Goal: Transaction & Acquisition: Subscribe to service/newsletter

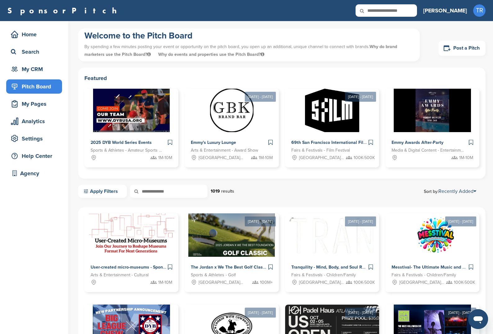
click at [96, 194] on link "Apply Filters" at bounding box center [102, 191] width 49 height 13
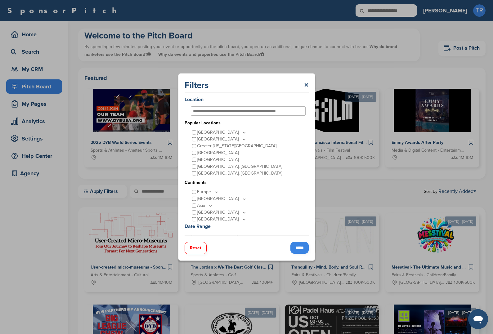
click at [297, 249] on input "*****" at bounding box center [299, 248] width 18 height 12
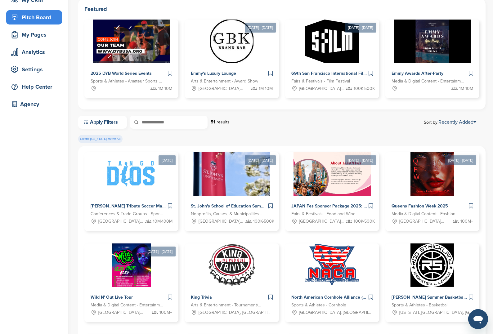
scroll to position [71, 0]
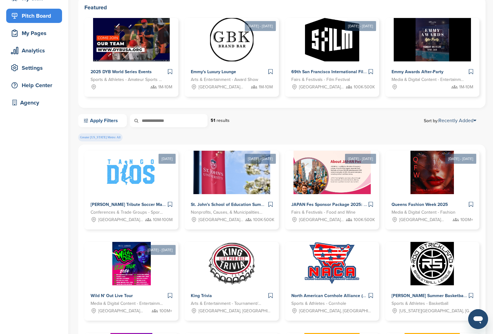
click at [98, 119] on link "Apply Filters" at bounding box center [102, 120] width 49 height 13
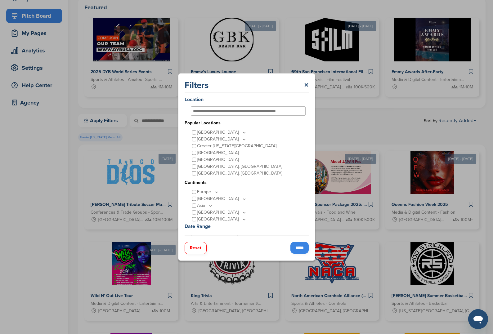
click at [294, 246] on input "*****" at bounding box center [299, 248] width 18 height 12
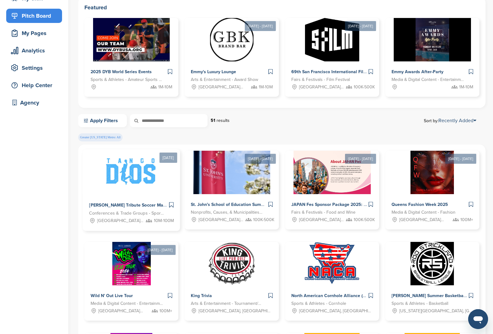
click at [139, 196] on div "Maradona Tribute Soccer Match with current soccer legends at the American Dream…" at bounding box center [131, 213] width 97 height 37
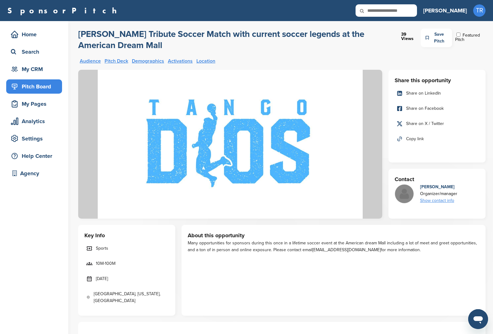
click at [412, 139] on span "Copy link" at bounding box center [415, 139] width 18 height 7
click at [237, 191] on img at bounding box center [230, 144] width 304 height 149
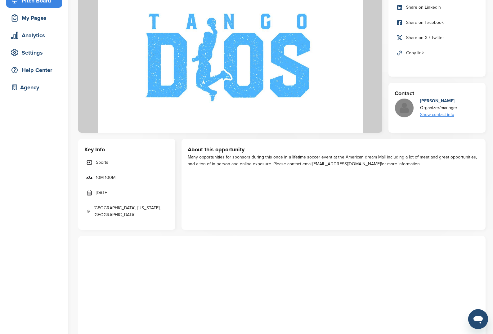
scroll to position [274, 0]
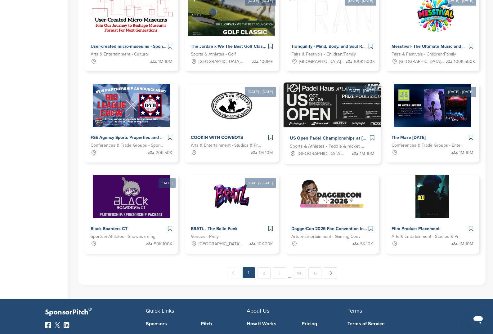
scroll to position [230, 0]
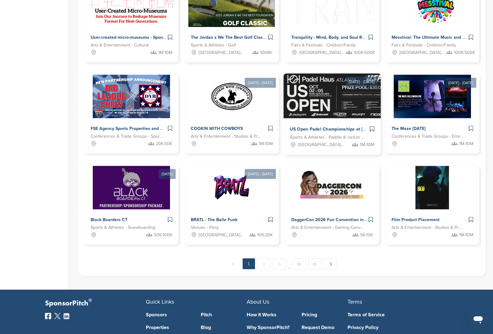
click at [323, 120] on div "US Open Padel Championships at Padel Haus Atlanta Sports & Athletes - Paddle & …" at bounding box center [331, 137] width 97 height 37
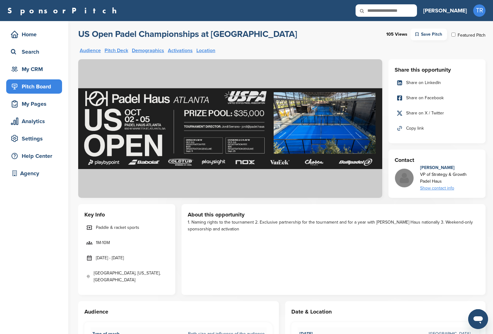
click at [414, 127] on span "Copy link" at bounding box center [415, 128] width 18 height 7
click at [39, 122] on div "Analytics" at bounding box center [35, 121] width 53 height 11
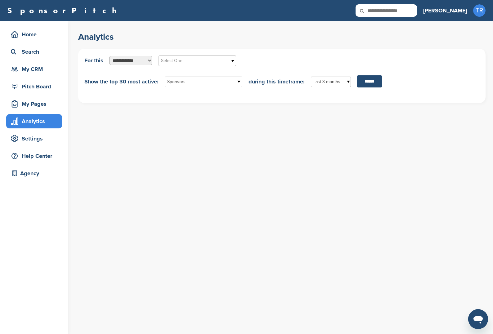
click at [139, 60] on select "**********" at bounding box center [131, 60] width 43 height 9
select select "**********"
click at [110, 56] on select "**********" at bounding box center [131, 60] width 43 height 9
click at [140, 65] on select "**********" at bounding box center [131, 60] width 43 height 9
click at [172, 61] on span "Select One" at bounding box center [193, 60] width 65 height 7
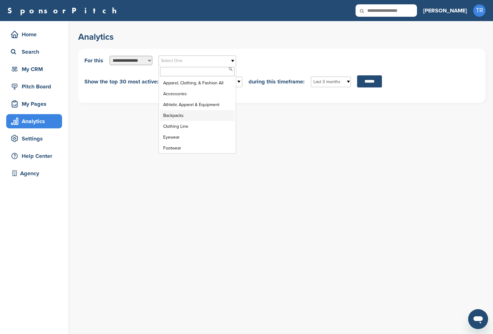
click at [190, 119] on li "Backpacks" at bounding box center [197, 115] width 74 height 11
click at [192, 86] on span "Sponsors" at bounding box center [199, 81] width 65 height 7
click at [299, 137] on div "**********" at bounding box center [285, 177] width 415 height 313
click at [335, 81] on span "Last 3 months" at bounding box center [326, 81] width 27 height 7
click at [333, 128] on li "Last 5 years" at bounding box center [330, 126] width 37 height 11
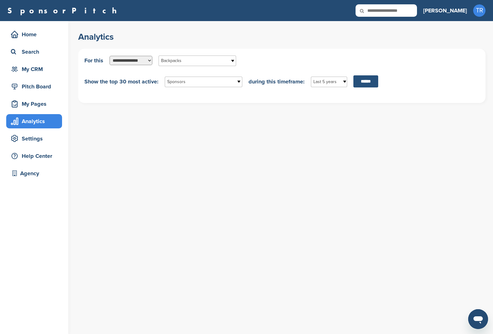
click at [357, 86] on input "******" at bounding box center [365, 81] width 25 height 12
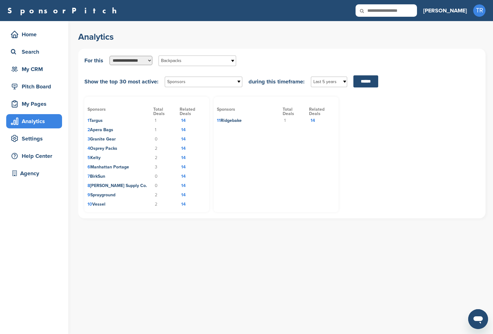
click at [185, 123] on td "14" at bounding box center [193, 120] width 26 height 9
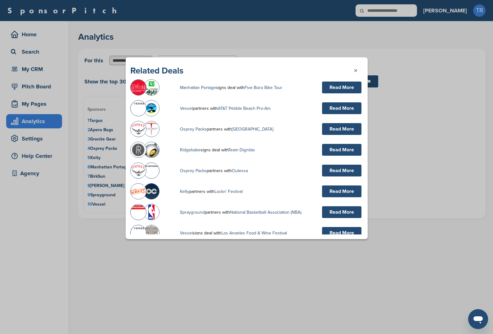
click at [352, 72] on div "Related Deals ×" at bounding box center [246, 70] width 233 height 11
click at [354, 70] on link "×" at bounding box center [358, 69] width 9 height 9
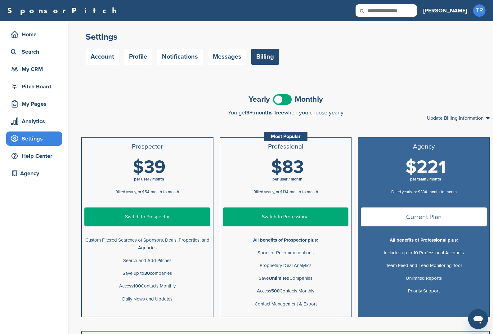
click at [279, 96] on span at bounding box center [282, 99] width 19 height 11
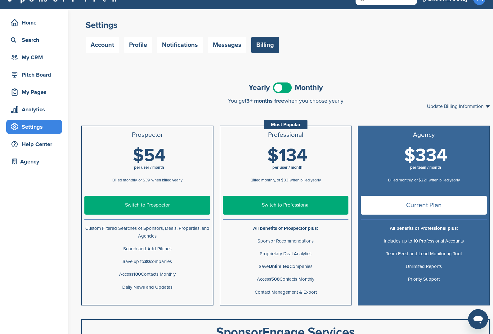
scroll to position [74, 0]
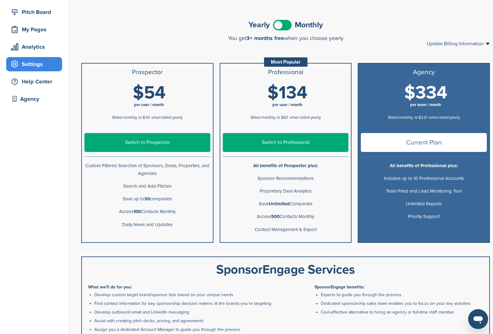
drag, startPoint x: 119, startPoint y: 198, endPoint x: 177, endPoint y: 203, distance: 58.6
click at [179, 202] on p "Save up to 30 companies" at bounding box center [147, 199] width 126 height 8
drag, startPoint x: 253, startPoint y: 206, endPoint x: 320, endPoint y: 203, distance: 67.7
click at [320, 203] on p "Save Unlimited Companies" at bounding box center [286, 204] width 126 height 8
drag, startPoint x: 118, startPoint y: 198, endPoint x: 174, endPoint y: 199, distance: 56.2
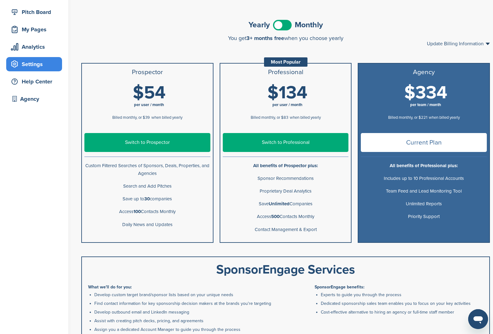
click at [174, 199] on p "Save up to 30 companies" at bounding box center [147, 199] width 126 height 8
click at [129, 198] on p "Save up to 30 companies" at bounding box center [147, 199] width 126 height 8
drag, startPoint x: 117, startPoint y: 199, endPoint x: 169, endPoint y: 200, distance: 51.8
click at [169, 200] on p "Save up to 30 companies" at bounding box center [147, 199] width 126 height 8
drag, startPoint x: 114, startPoint y: 210, endPoint x: 180, endPoint y: 210, distance: 66.7
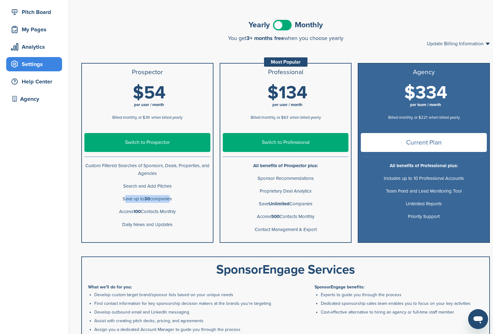
click at [180, 210] on p "Access 100 Contacts Monthly" at bounding box center [147, 212] width 126 height 8
drag, startPoint x: 259, startPoint y: 215, endPoint x: 340, endPoint y: 217, distance: 80.7
click at [340, 217] on p "Access 500 Contacts Monthly" at bounding box center [286, 217] width 126 height 8
drag, startPoint x: 260, startPoint y: 203, endPoint x: 314, endPoint y: 203, distance: 54.0
click at [314, 203] on p "Save Unlimited Companies" at bounding box center [286, 204] width 126 height 8
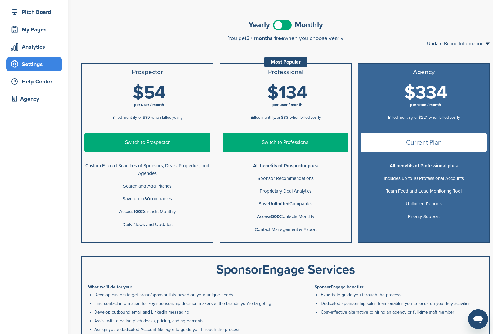
click at [264, 204] on p "Save Unlimited Companies" at bounding box center [286, 204] width 126 height 8
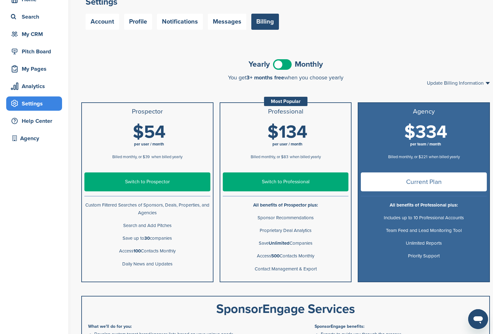
drag, startPoint x: 255, startPoint y: 265, endPoint x: 325, endPoint y: 265, distance: 69.2
click at [325, 265] on p "Contact Management & Export" at bounding box center [286, 269] width 126 height 8
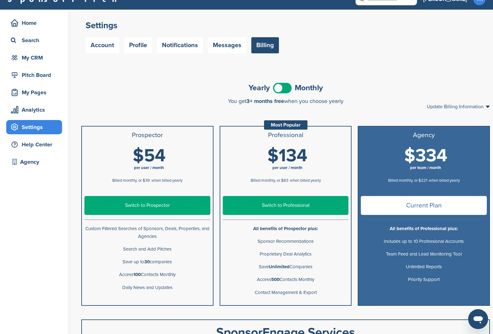
scroll to position [0, 0]
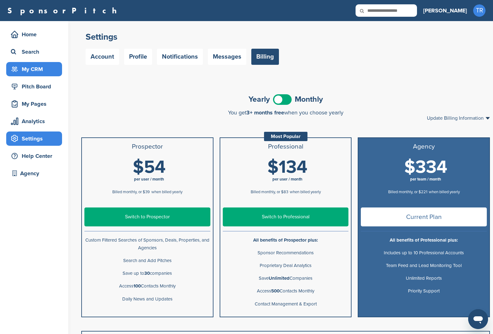
click at [39, 69] on div "My CRM" at bounding box center [35, 69] width 53 height 11
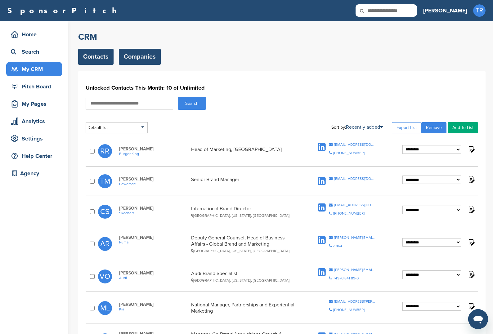
click at [126, 57] on link "Companies" at bounding box center [140, 57] width 42 height 16
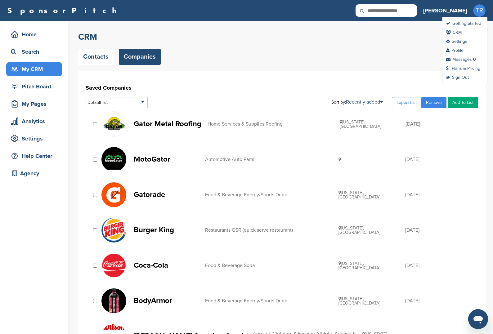
click at [479, 7] on span "TR" at bounding box center [479, 10] width 12 height 12
click at [460, 68] on link "Plans & Pricing" at bounding box center [463, 68] width 34 height 5
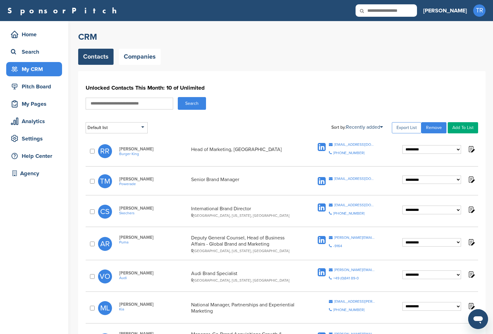
click at [406, 127] on link "Export List" at bounding box center [406, 127] width 29 height 11
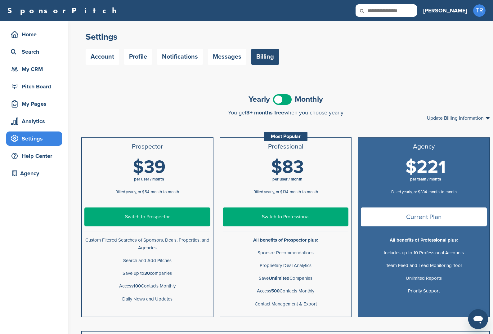
click at [280, 100] on span at bounding box center [282, 99] width 19 height 11
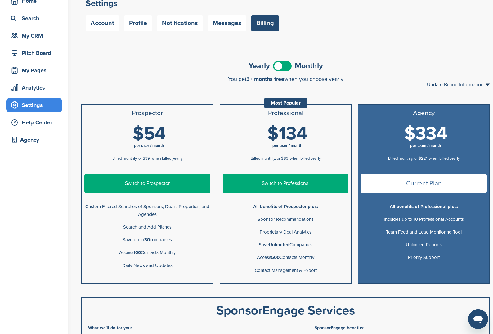
click at [280, 64] on span at bounding box center [282, 66] width 19 height 11
click at [281, 58] on div "**********" at bounding box center [285, 253] width 415 height 417
click at [280, 66] on span at bounding box center [282, 66] width 19 height 11
